Goal: Task Accomplishment & Management: Use online tool/utility

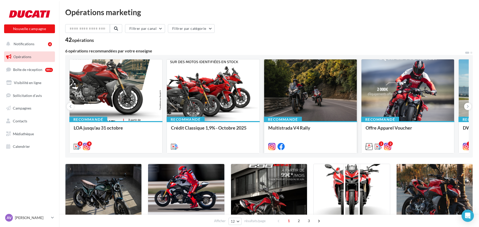
click at [311, 92] on div at bounding box center [310, 90] width 93 height 62
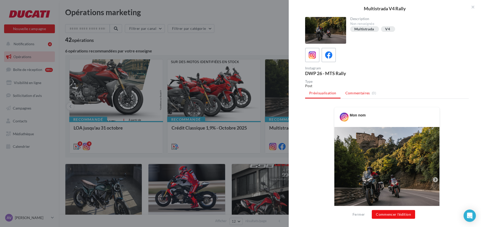
click at [363, 93] on span "Commentaires" at bounding box center [358, 92] width 25 height 5
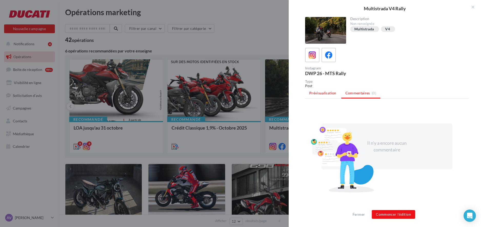
click at [328, 93] on span "Prévisualisation" at bounding box center [322, 93] width 27 height 4
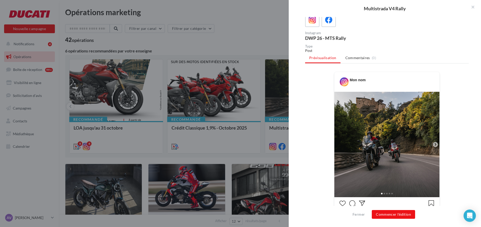
scroll to position [124, 0]
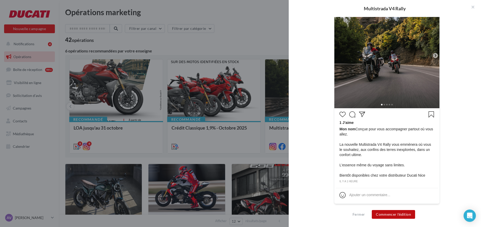
click at [397, 214] on button "Commencer l'édition" at bounding box center [393, 214] width 43 height 9
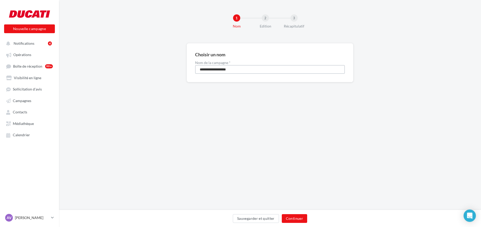
click at [237, 69] on input "**********" at bounding box center [270, 69] width 150 height 9
type input "**********"
click at [296, 216] on button "Continuer" at bounding box center [294, 218] width 25 height 9
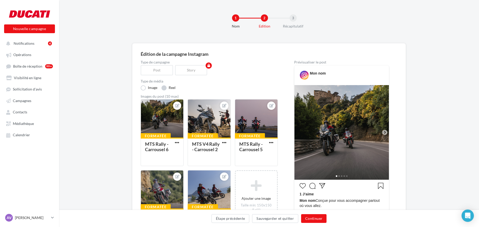
click at [164, 89] on label "Reel" at bounding box center [168, 87] width 14 height 5
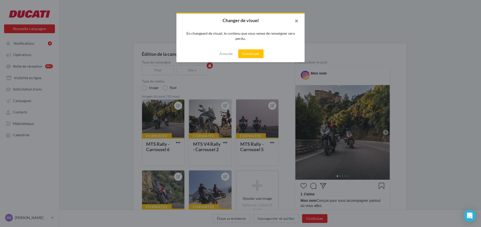
click at [298, 18] on button "button" at bounding box center [294, 21] width 21 height 15
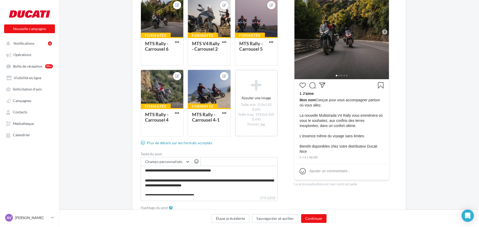
scroll to position [112, 0]
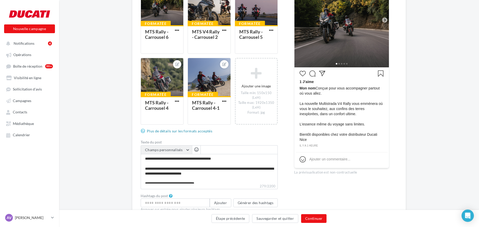
click at [173, 148] on span "Champs personnalisés" at bounding box center [163, 149] width 37 height 4
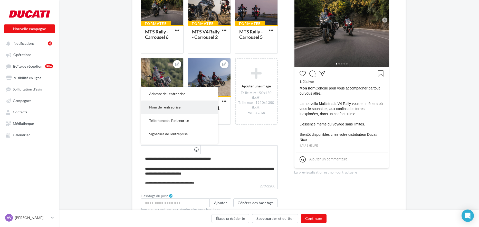
click at [170, 109] on span "Nom de l'entreprise" at bounding box center [164, 107] width 31 height 4
type textarea "**********"
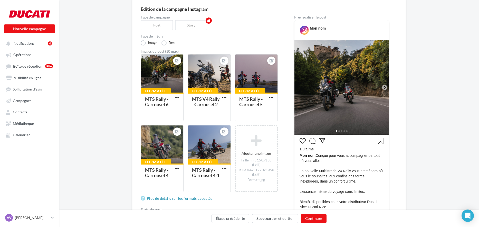
scroll to position [35, 0]
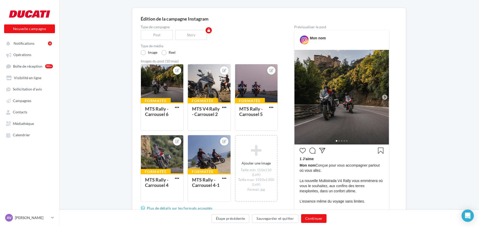
click at [383, 96] on icon at bounding box center [384, 97] width 5 height 5
click at [385, 97] on icon at bounding box center [384, 97] width 5 height 5
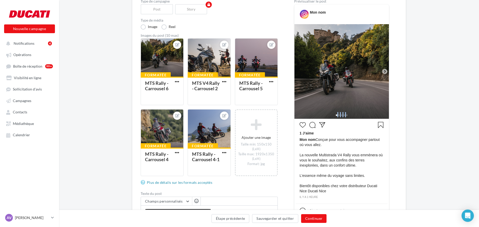
scroll to position [86, 0]
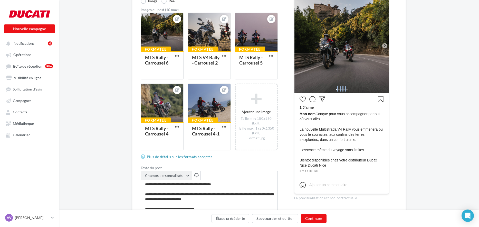
click at [164, 174] on span "Champs personnalisés" at bounding box center [163, 175] width 37 height 4
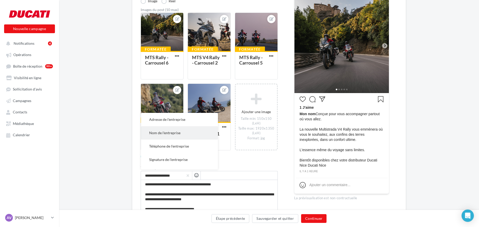
click at [168, 132] on span "Nom de l'entreprise" at bounding box center [164, 132] width 31 height 4
type textarea "**********"
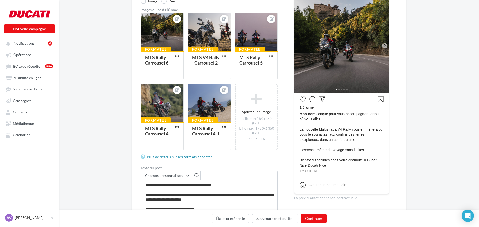
scroll to position [15, 0]
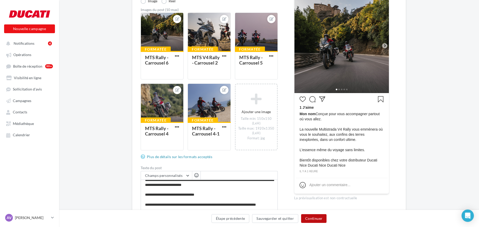
click at [313, 217] on button "Continuer" at bounding box center [313, 218] width 25 height 9
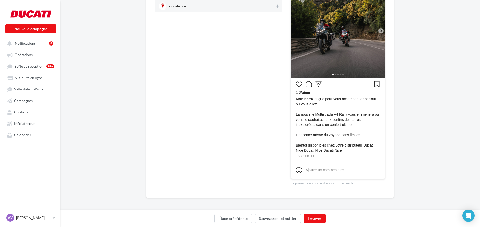
scroll to position [98, 0]
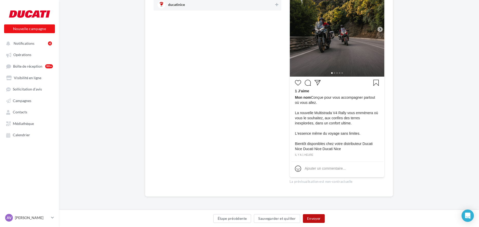
click at [316, 218] on button "Envoyer" at bounding box center [314, 218] width 22 height 9
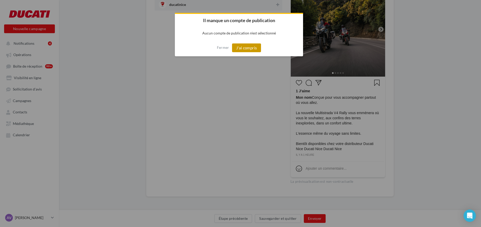
click at [252, 48] on button "J'ai compris" at bounding box center [246, 47] width 29 height 9
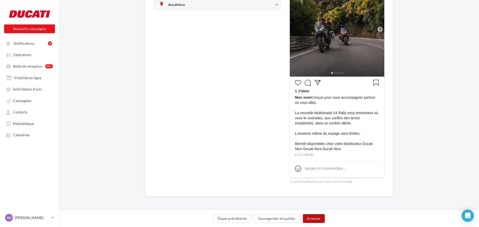
click at [318, 217] on button "Envoyer" at bounding box center [314, 218] width 22 height 9
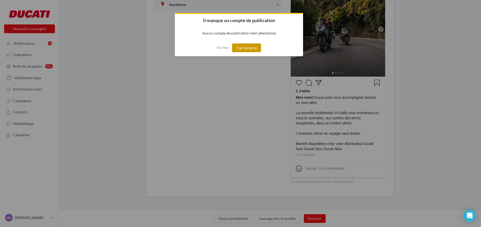
click at [253, 49] on button "J'ai compris" at bounding box center [246, 47] width 29 height 9
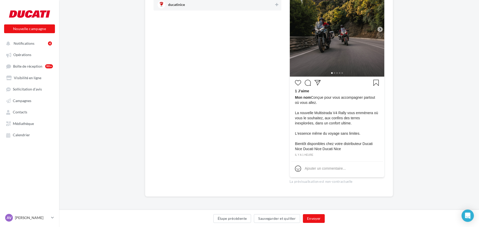
click at [199, 5] on span "ducatinice" at bounding box center [216, 5] width 116 height 8
click at [315, 217] on button "Envoyer" at bounding box center [314, 218] width 22 height 9
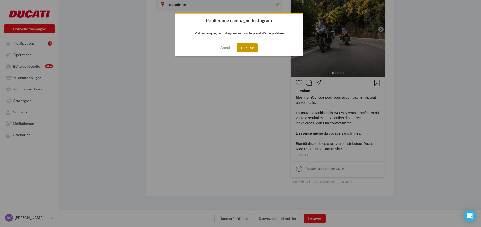
click at [250, 47] on button "Publier" at bounding box center [247, 47] width 21 height 9
